Goal: Information Seeking & Learning: Learn about a topic

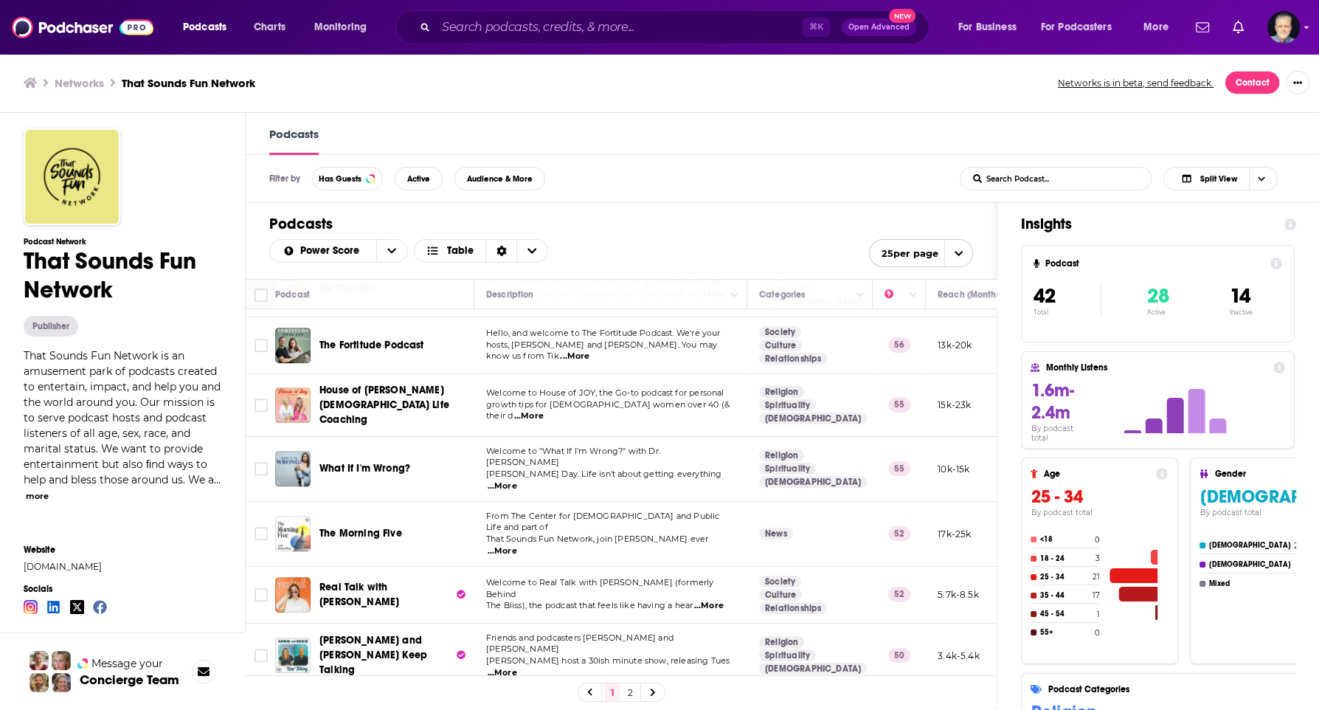
scroll to position [1036, 0]
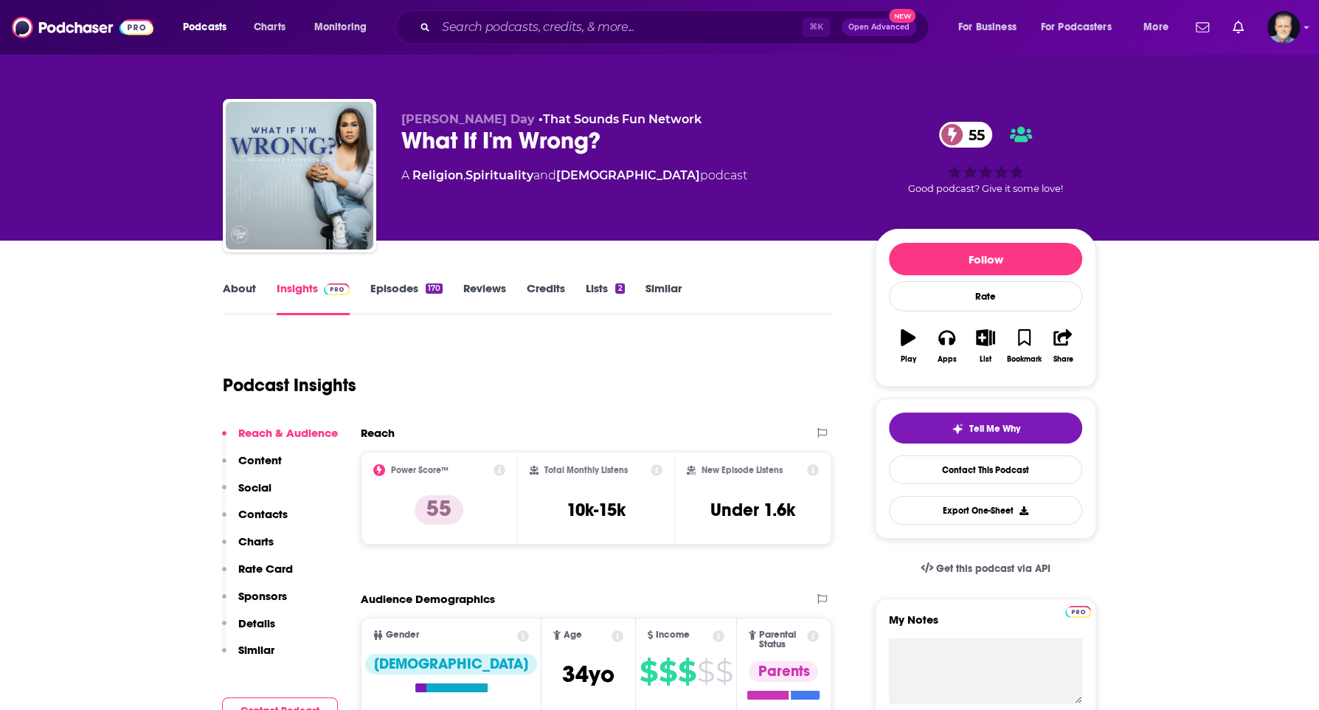
click at [403, 286] on link "Episodes 170" at bounding box center [406, 298] width 72 height 34
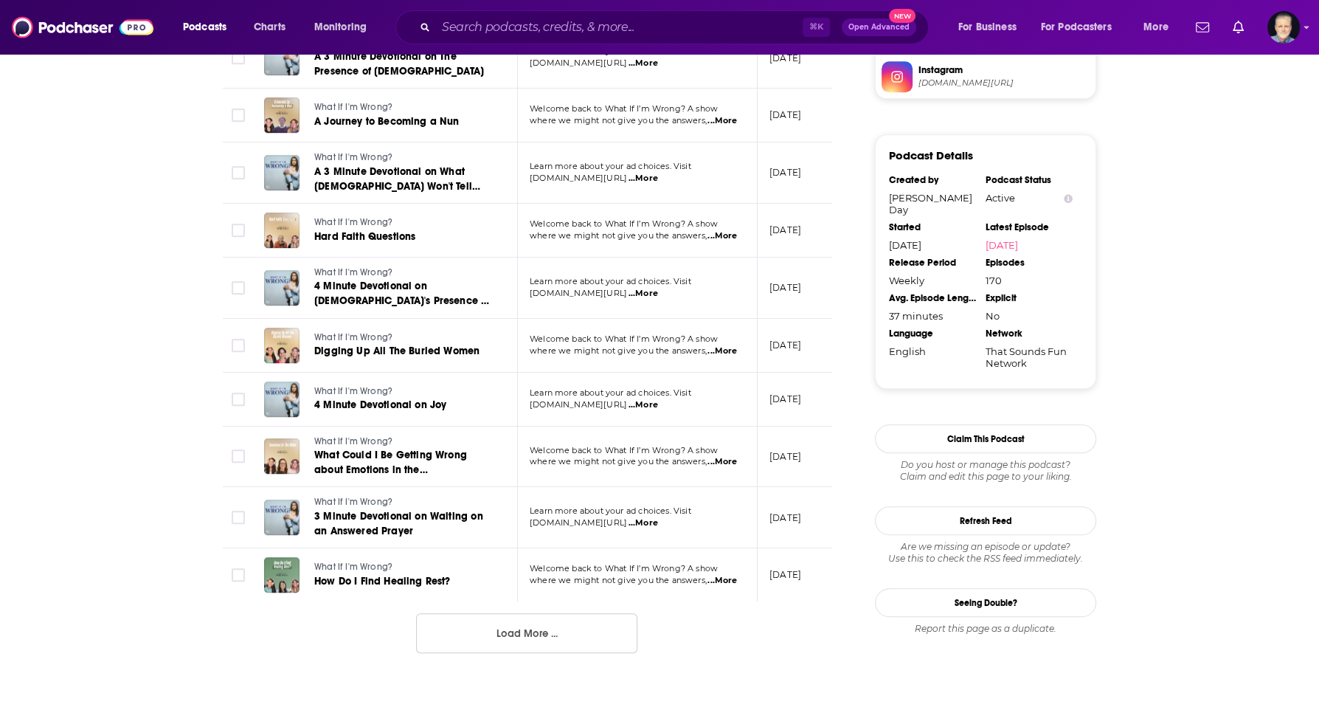
scroll to position [1286, 0]
click at [538, 616] on button "Load More ..." at bounding box center [526, 631] width 221 height 40
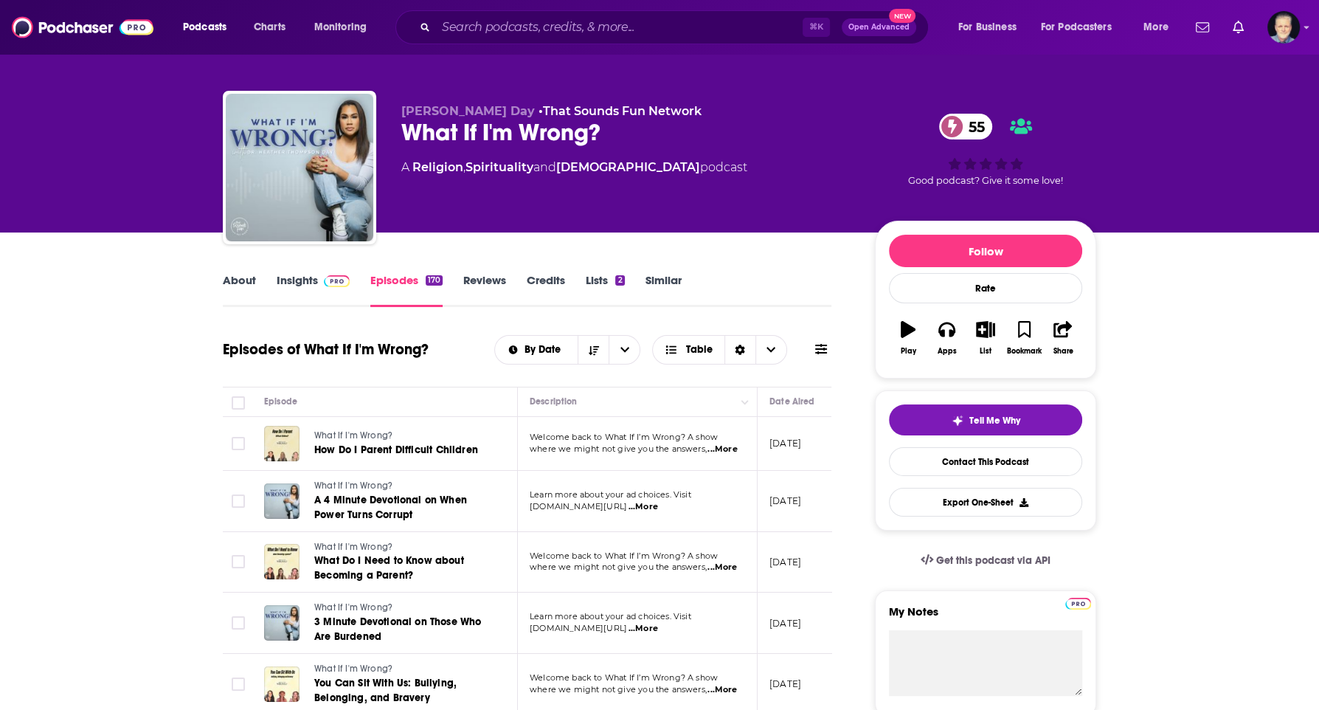
scroll to position [0, 0]
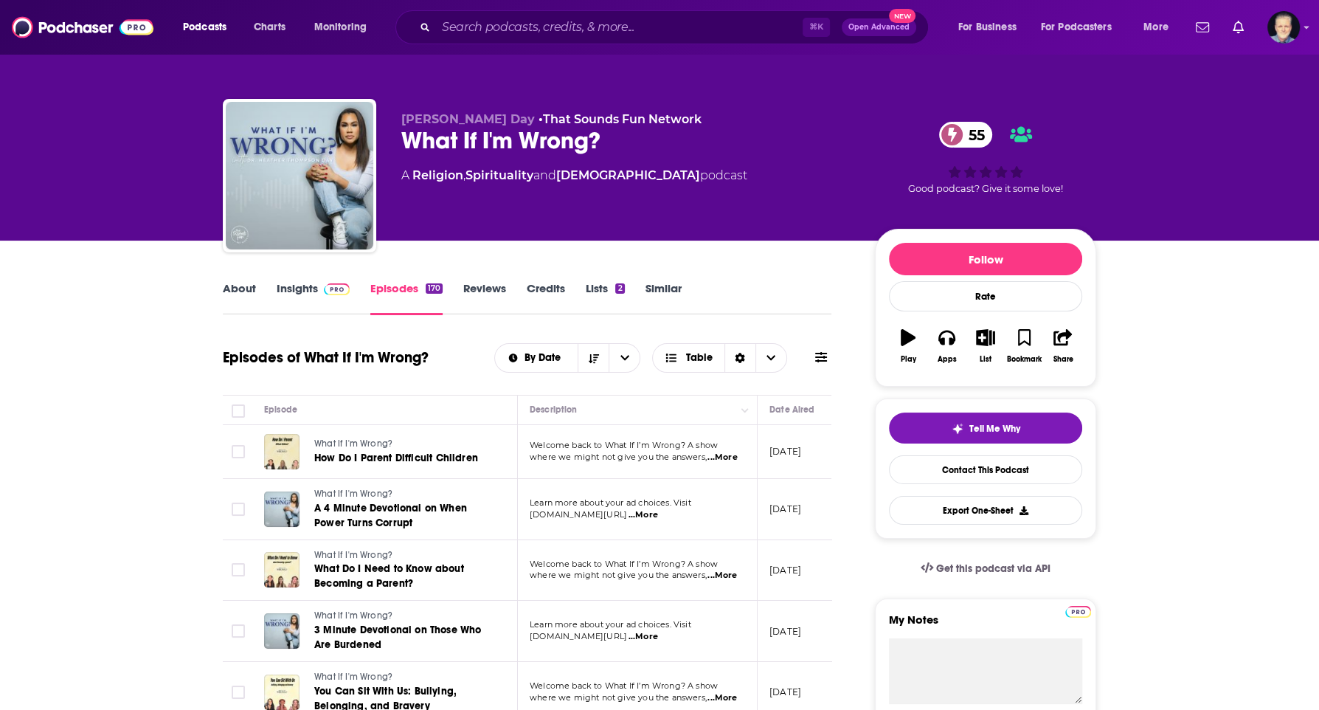
click at [311, 291] on link "Insights" at bounding box center [313, 298] width 73 height 34
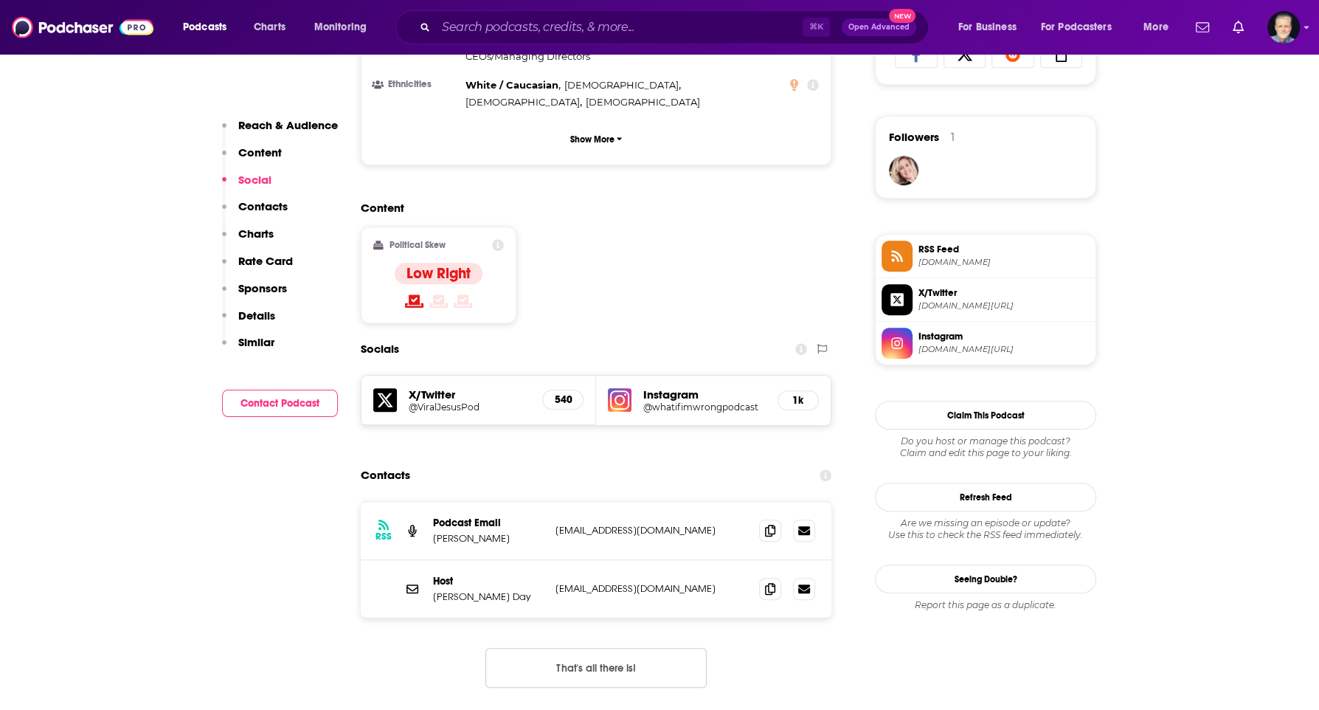
scroll to position [964, 0]
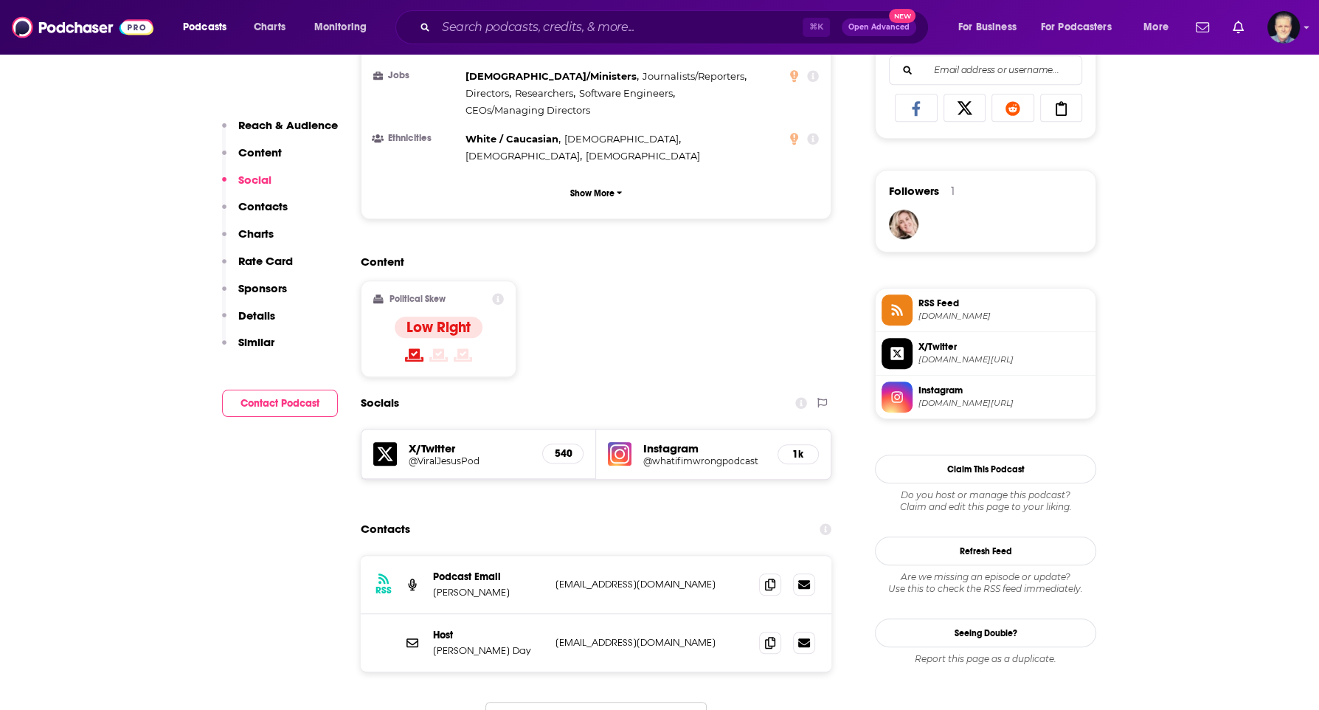
click at [667, 455] on h5 "@whatifimwrongpodcast" at bounding box center [704, 460] width 122 height 11
